Goal: Task Accomplishment & Management: Manage account settings

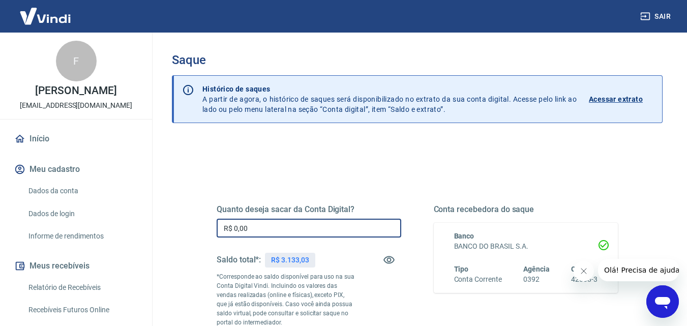
click at [262, 229] on input "R$ 0,00" at bounding box center [309, 228] width 185 height 19
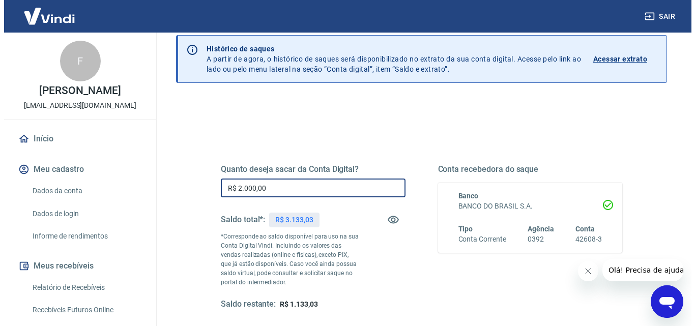
scroll to position [153, 0]
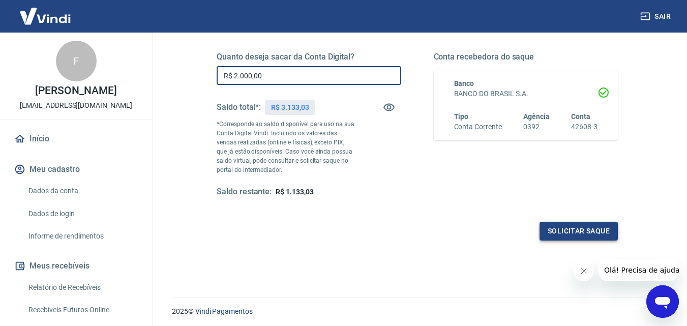
type input "R$ 2.000,00"
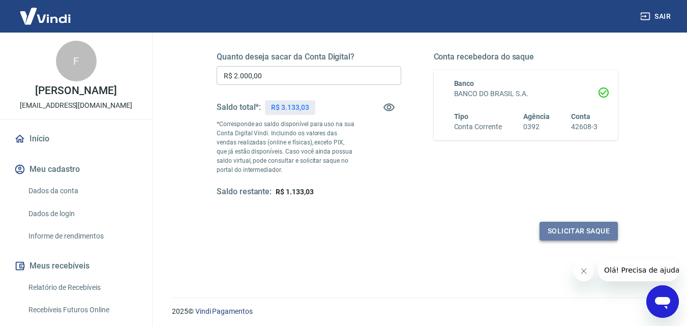
click at [569, 228] on button "Solicitar saque" at bounding box center [579, 231] width 78 height 19
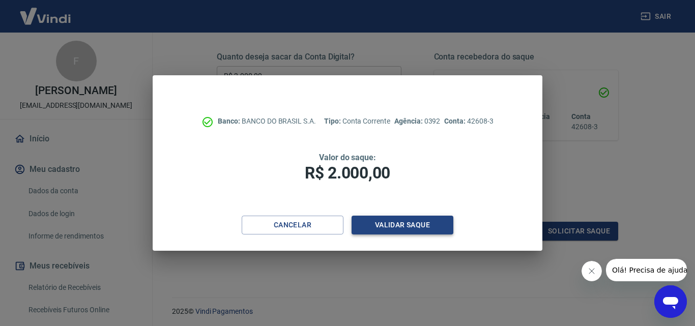
click at [383, 223] on button "Validar saque" at bounding box center [403, 225] width 102 height 19
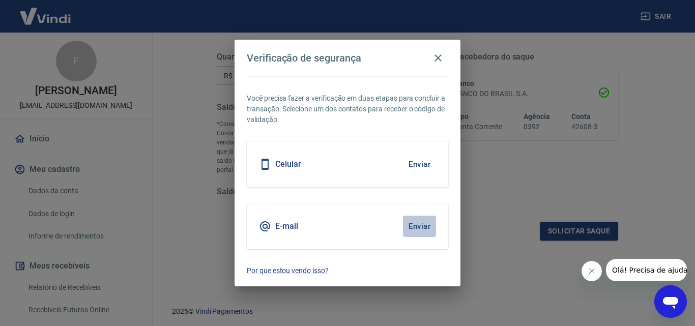
click at [423, 223] on button "Enviar" at bounding box center [419, 226] width 33 height 21
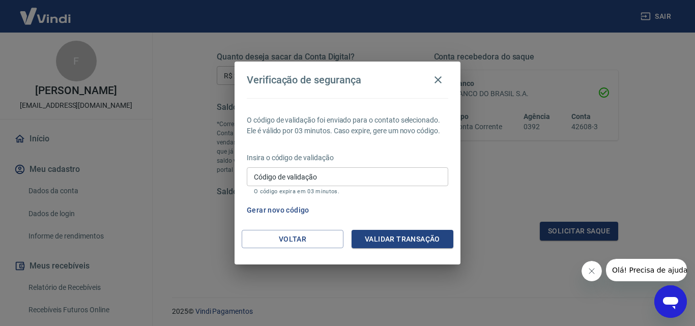
click at [270, 176] on input "Código de validação" at bounding box center [347, 176] width 201 height 19
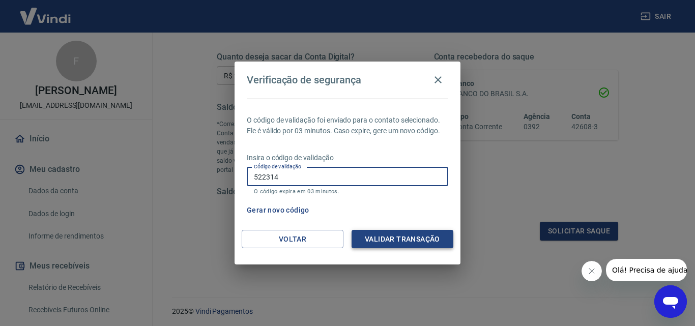
type input "522314"
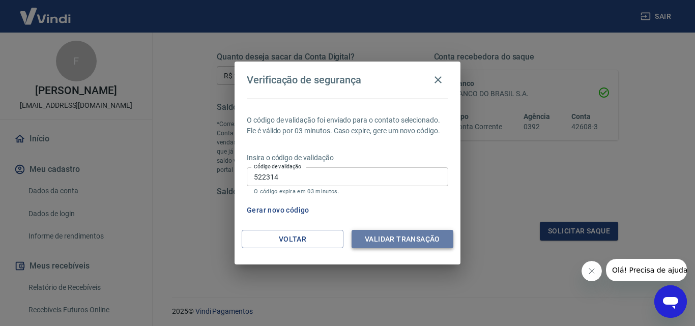
click at [410, 238] on button "Validar transação" at bounding box center [403, 239] width 102 height 19
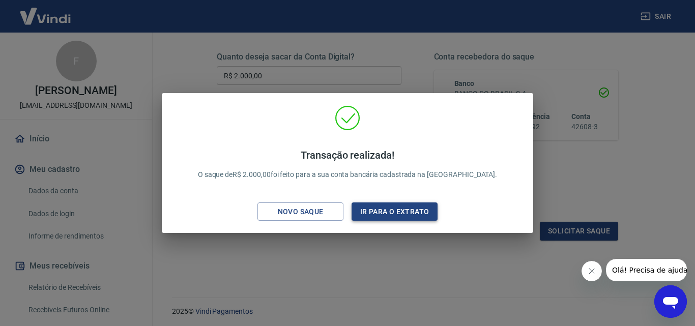
click at [390, 208] on button "Ir para o extrato" at bounding box center [395, 212] width 86 height 19
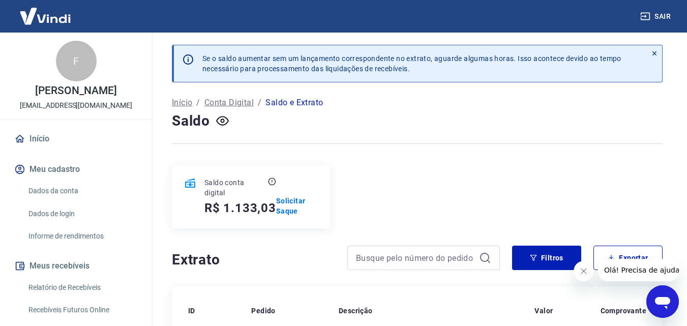
click at [664, 13] on button "Sair" at bounding box center [657, 16] width 37 height 19
